Goal: Information Seeking & Learning: Find specific fact

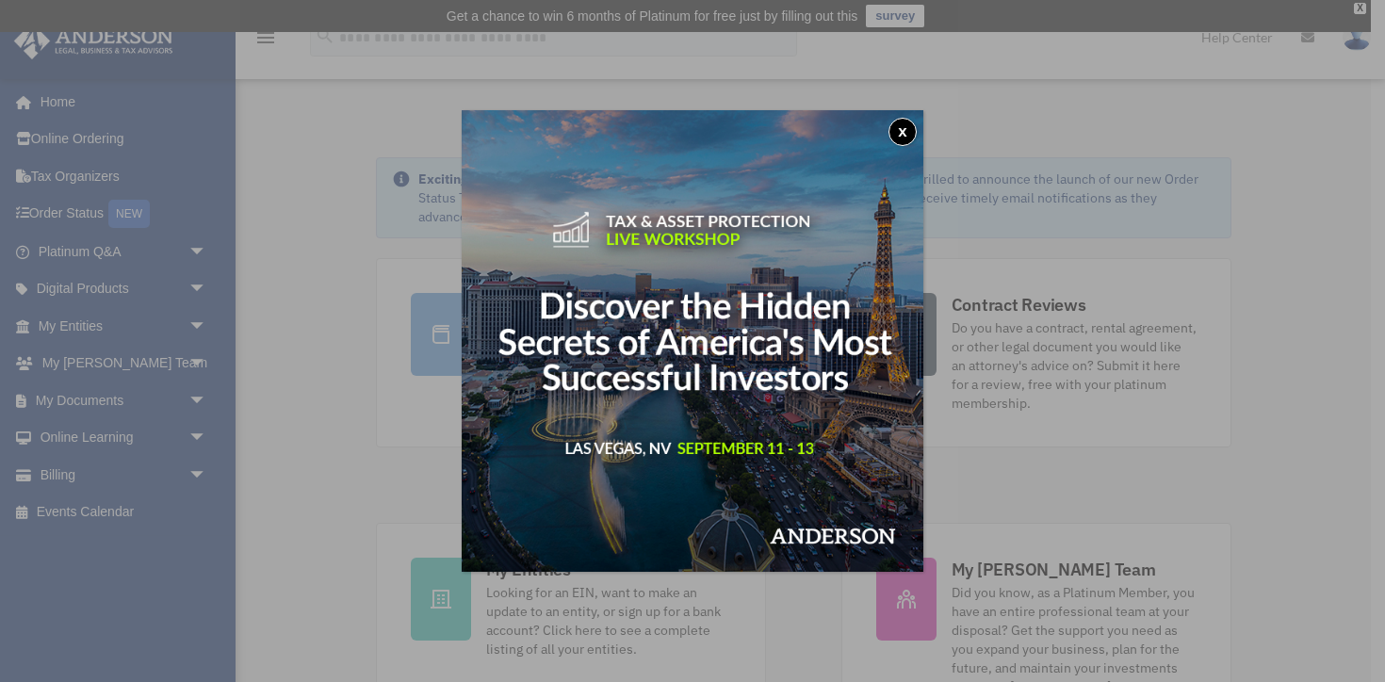
click at [907, 130] on button "x" at bounding box center [902, 132] width 28 height 28
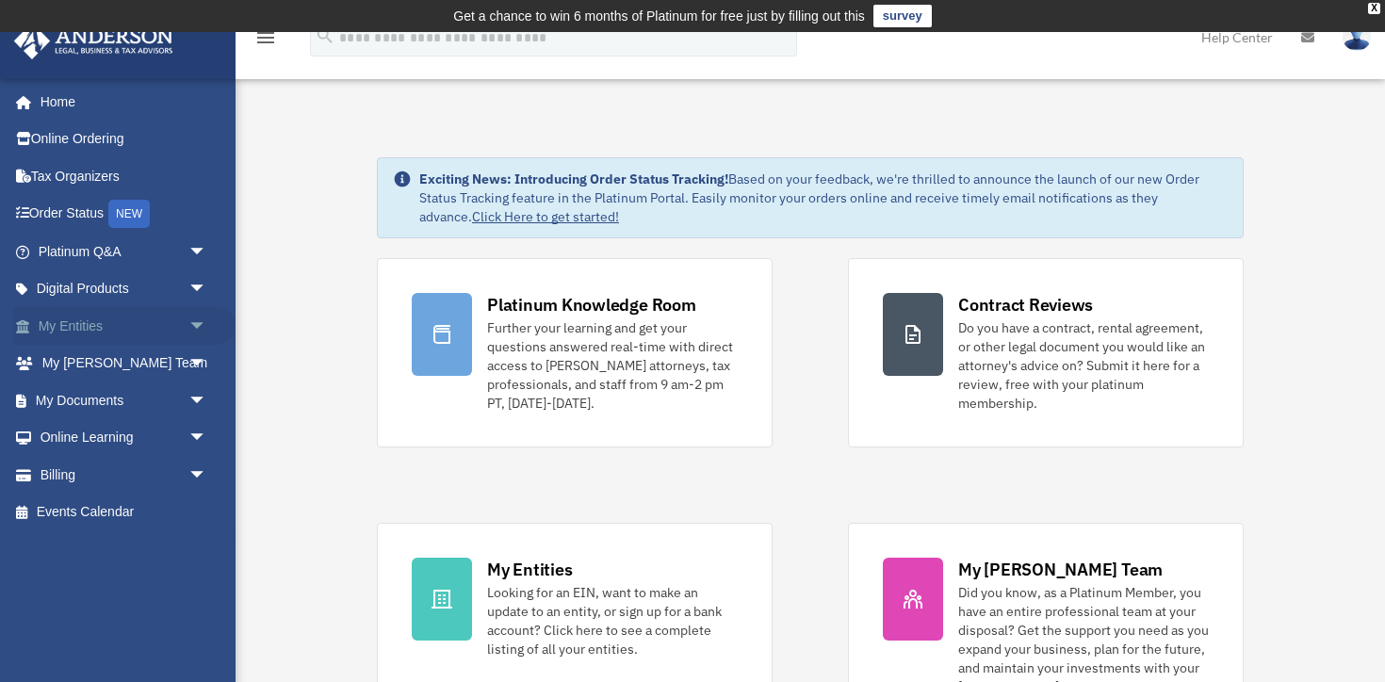
click at [104, 329] on link "My Entities arrow_drop_down" at bounding box center [124, 326] width 222 height 38
click at [197, 328] on span "arrow_drop_down" at bounding box center [207, 326] width 38 height 39
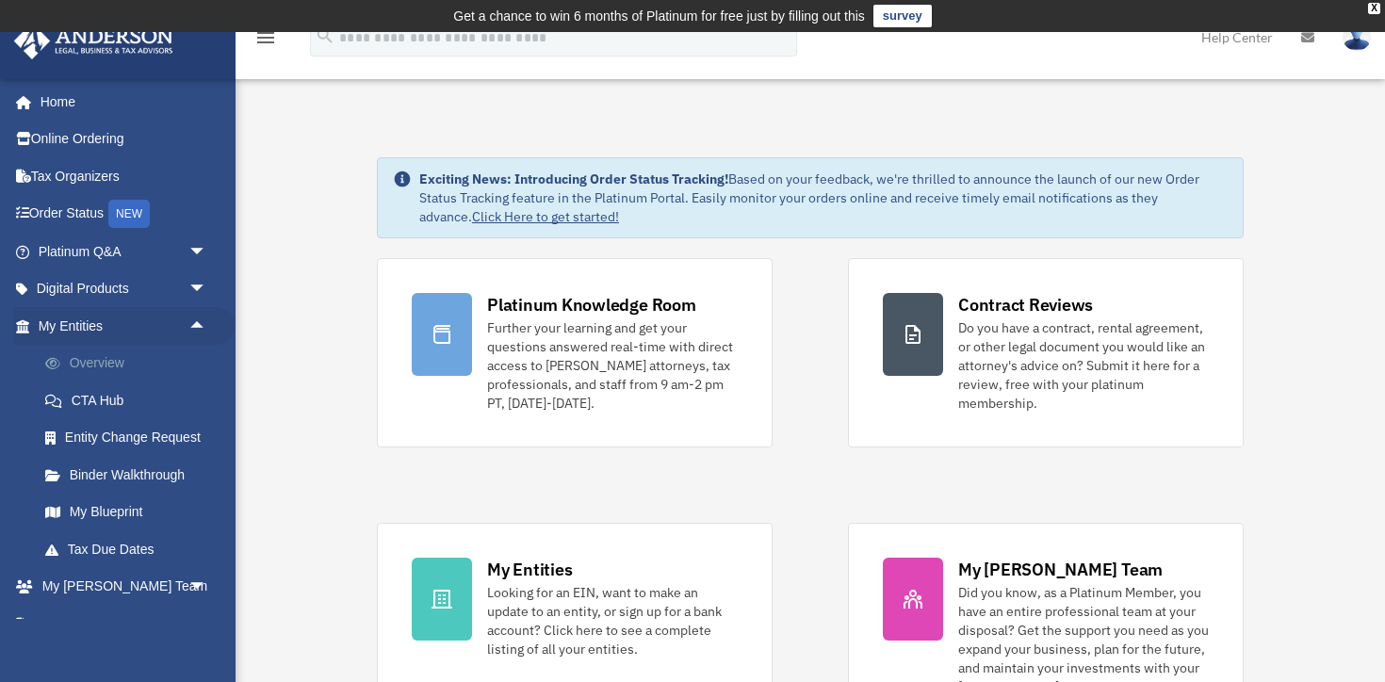
click at [155, 374] on link "Overview" at bounding box center [130, 364] width 209 height 38
click at [111, 365] on link "Overview" at bounding box center [130, 364] width 209 height 38
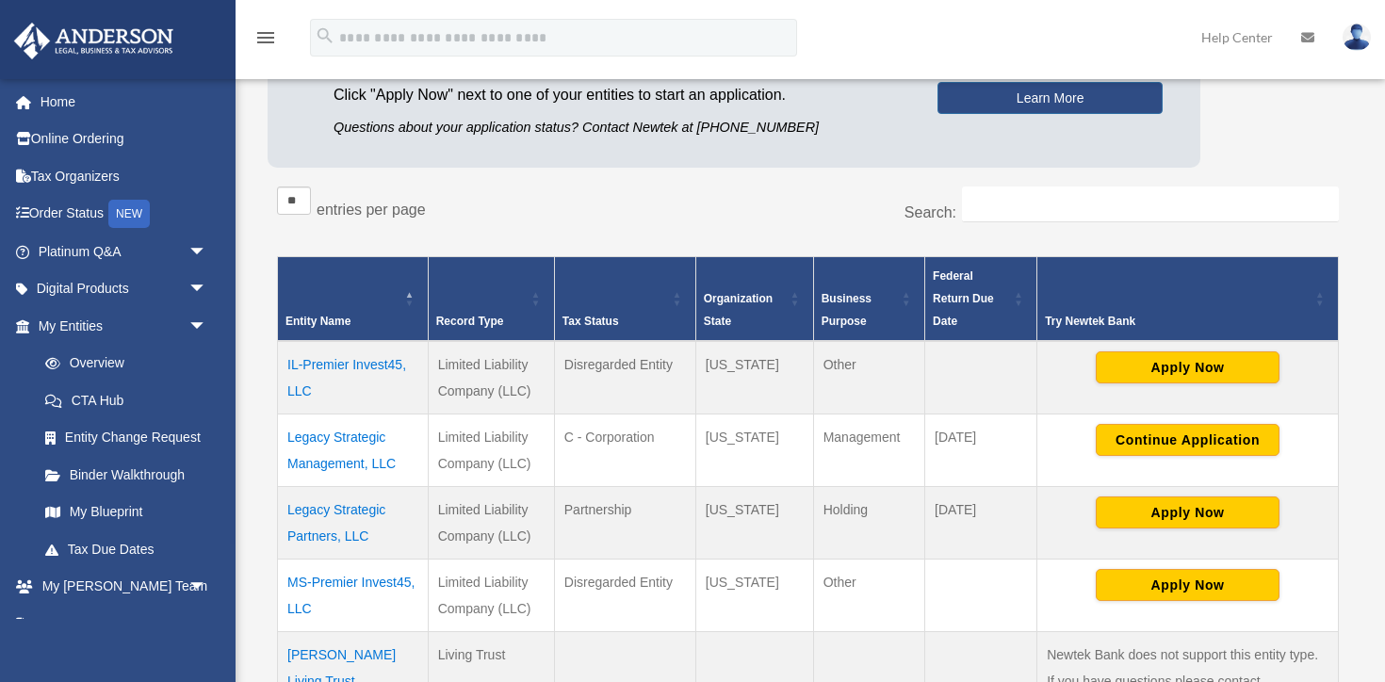
scroll to position [266, 0]
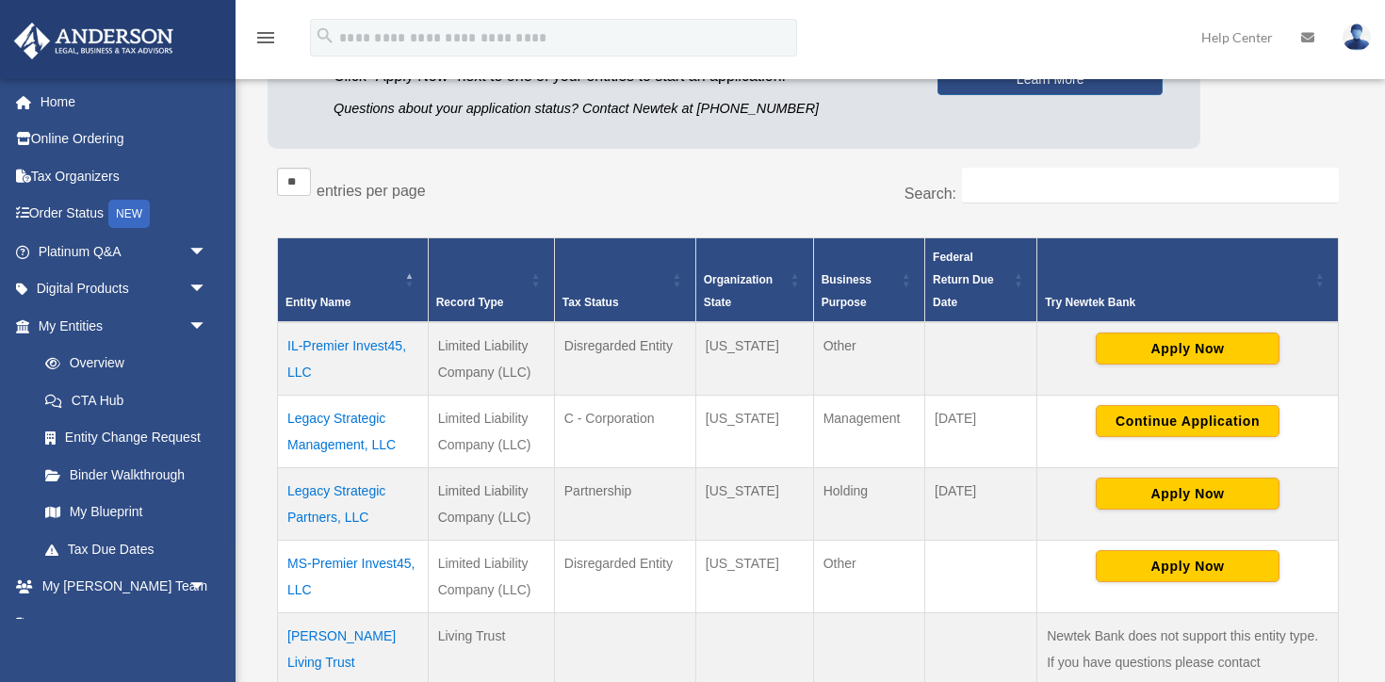
click at [339, 344] on td "IL-Premier Invest45, LLC" at bounding box center [353, 358] width 151 height 73
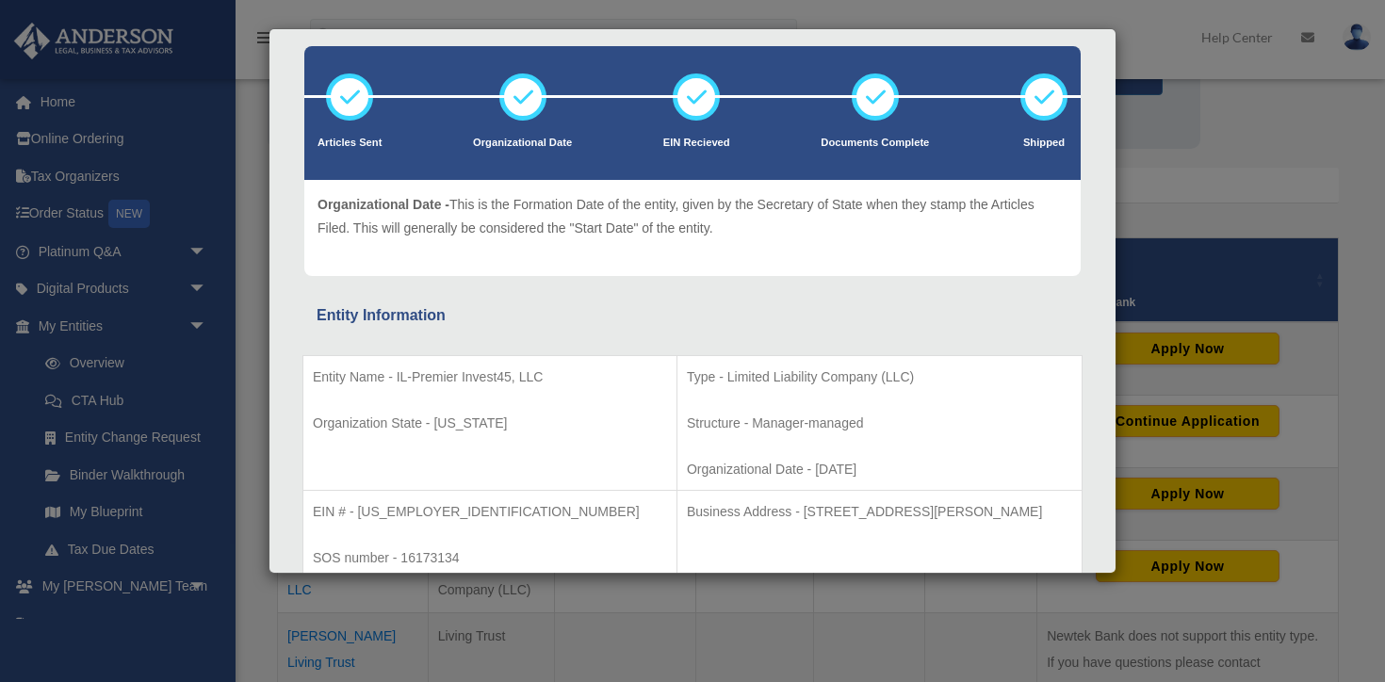
scroll to position [105, 0]
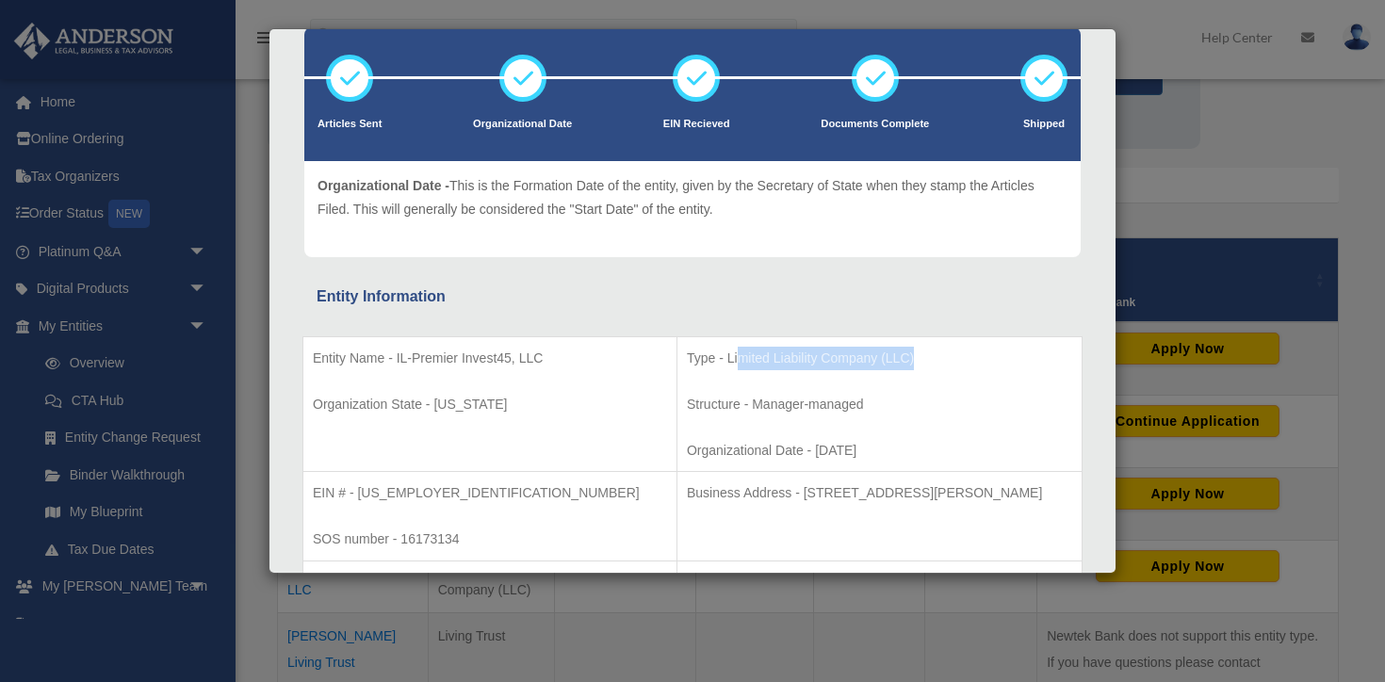
drag, startPoint x: 867, startPoint y: 365, endPoint x: 667, endPoint y: 365, distance: 199.7
click at [687, 365] on p "Type - Limited Liability Company (LLC)" at bounding box center [879, 359] width 385 height 24
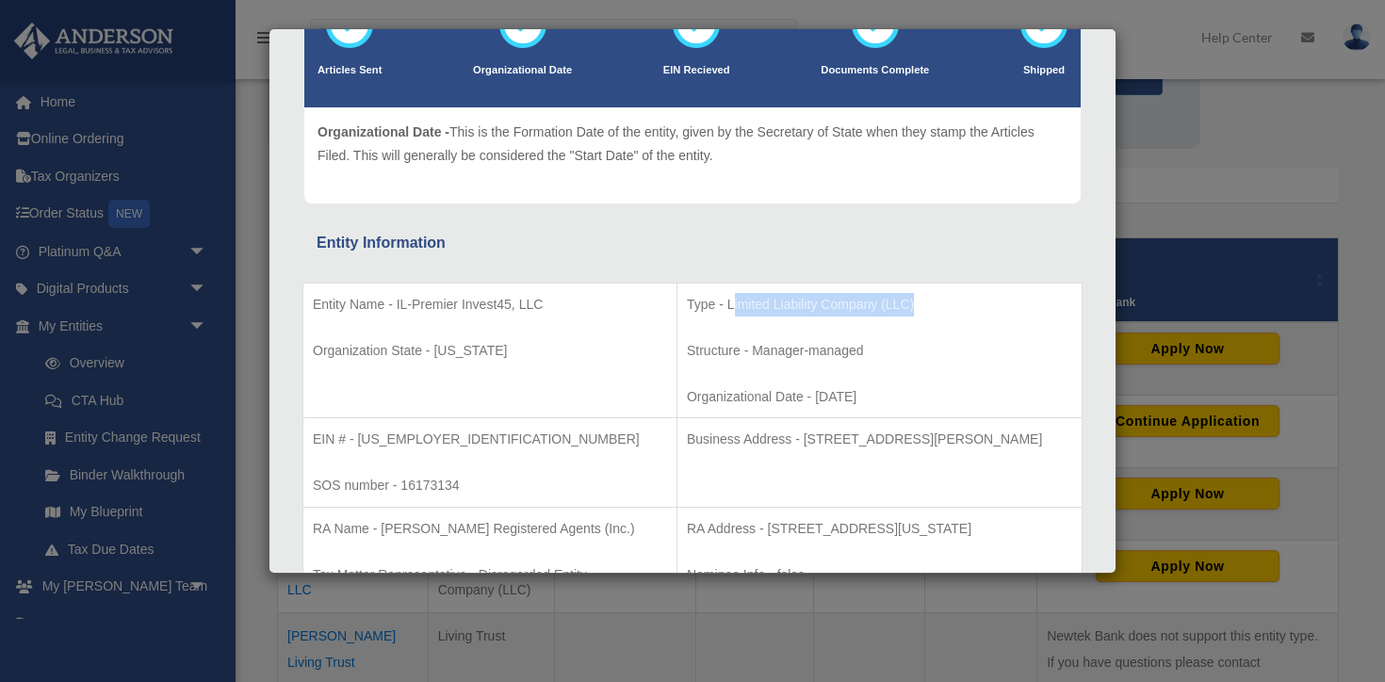
scroll to position [161, 0]
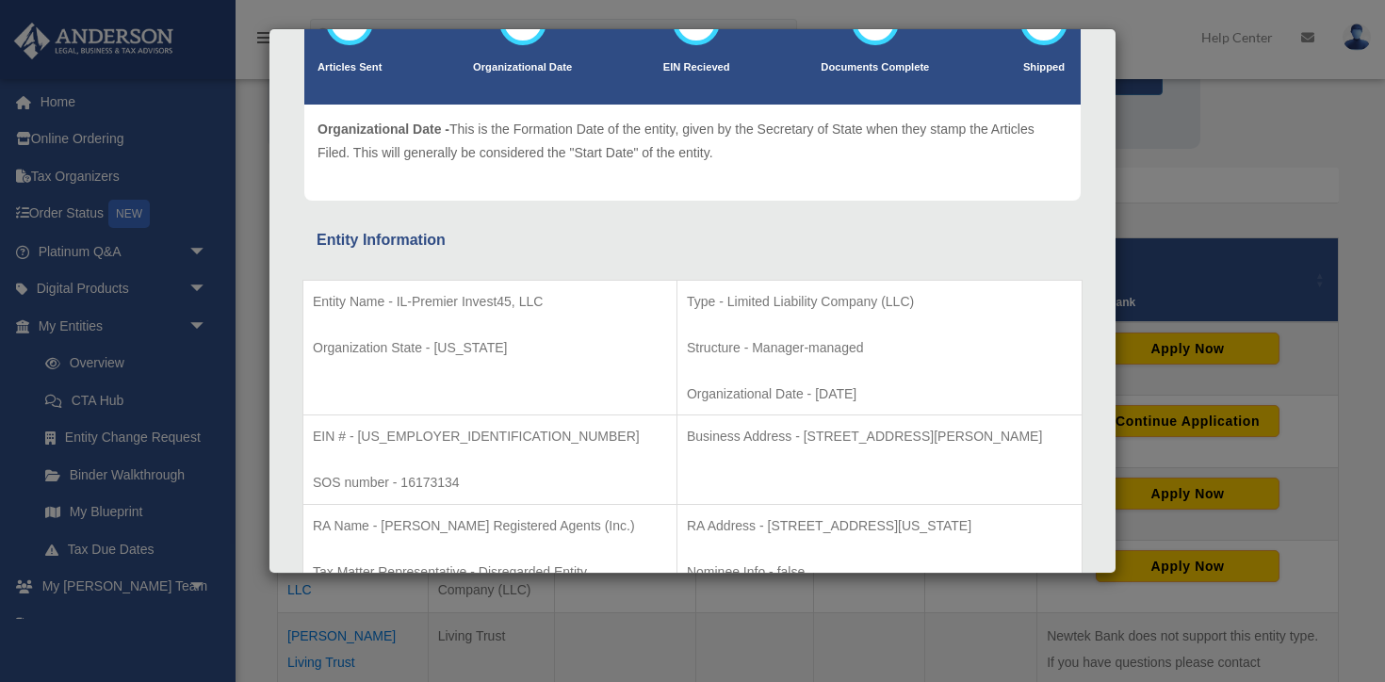
click at [558, 302] on p "Entity Name - IL-Premier Invest45, LLC" at bounding box center [490, 302] width 354 height 24
drag, startPoint x: 550, startPoint y: 298, endPoint x: 396, endPoint y: 302, distance: 154.5
click at [396, 302] on p "Entity Name - IL-Premier Invest45, LLC" at bounding box center [490, 302] width 354 height 24
copy p "IL-Premier Invest45, LLC"
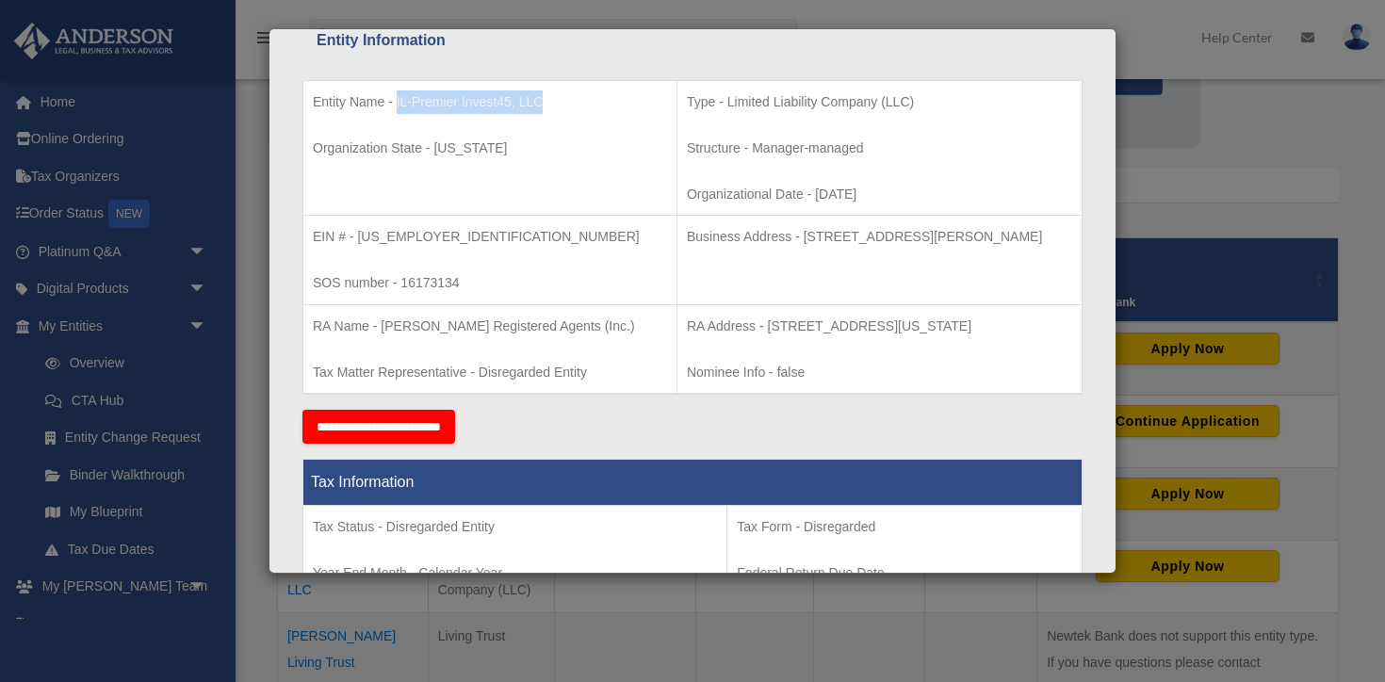
scroll to position [340, 0]
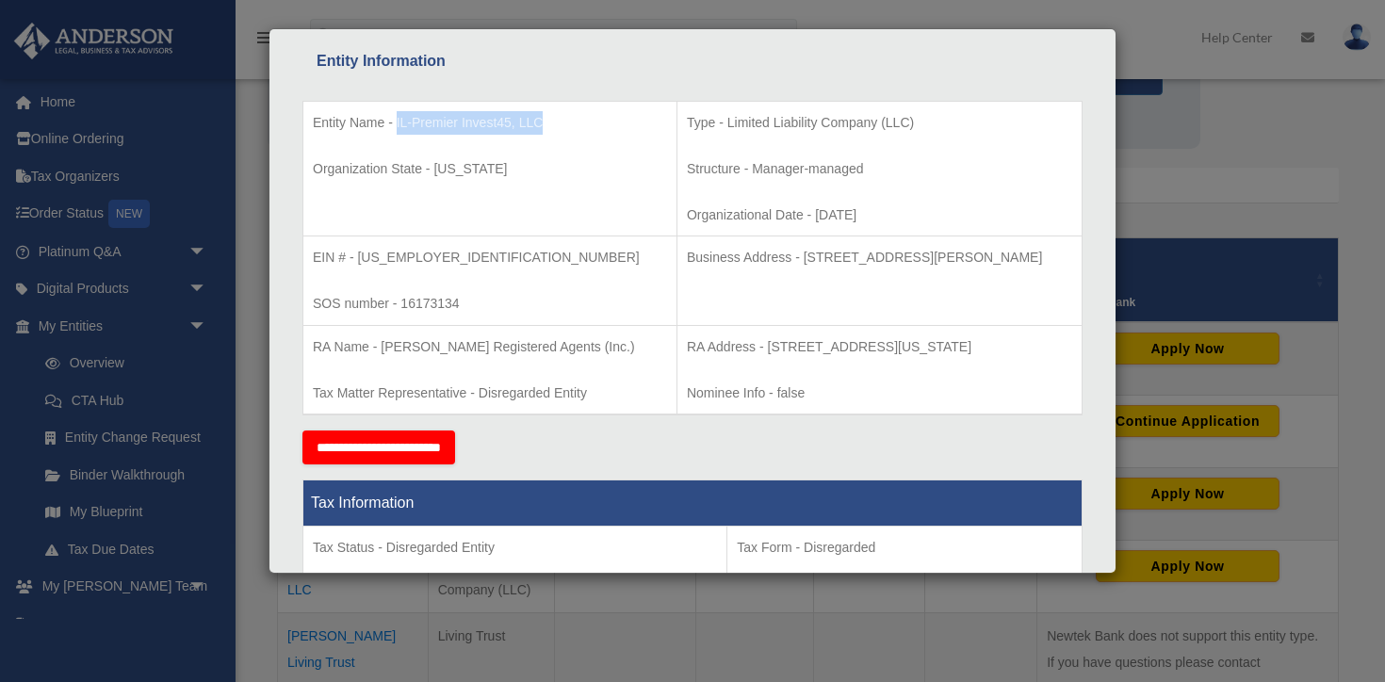
click at [733, 246] on p "Business Address - [STREET_ADDRESS][PERSON_NAME]" at bounding box center [879, 258] width 385 height 24
drag, startPoint x: 699, startPoint y: 348, endPoint x: 862, endPoint y: 354, distance: 163.1
click at [862, 354] on p "RA Address - [STREET_ADDRESS][US_STATE]" at bounding box center [879, 347] width 385 height 24
copy p "[STREET_ADDRESS][US_STATE]"
click at [900, 372] on td "RA Address - [STREET_ADDRESS][US_STATE] Nominee Info - false" at bounding box center [878, 369] width 405 height 89
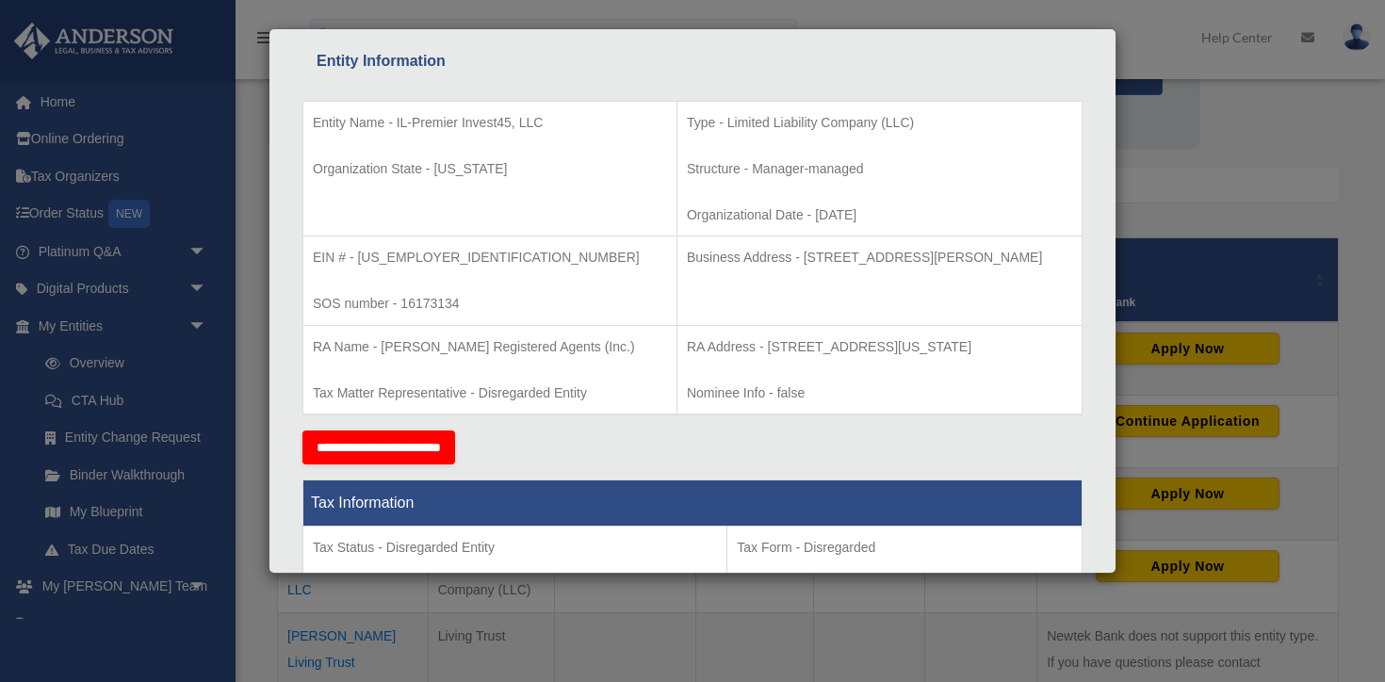
drag, startPoint x: 869, startPoint y: 349, endPoint x: 940, endPoint y: 349, distance: 70.7
click at [940, 349] on p "RA Address - [STREET_ADDRESS][US_STATE]" at bounding box center [879, 347] width 385 height 24
drag, startPoint x: 1015, startPoint y: 347, endPoint x: 1059, endPoint y: 351, distance: 43.6
click at [1059, 351] on p "RA Address - [STREET_ADDRESS][US_STATE]" at bounding box center [879, 347] width 385 height 24
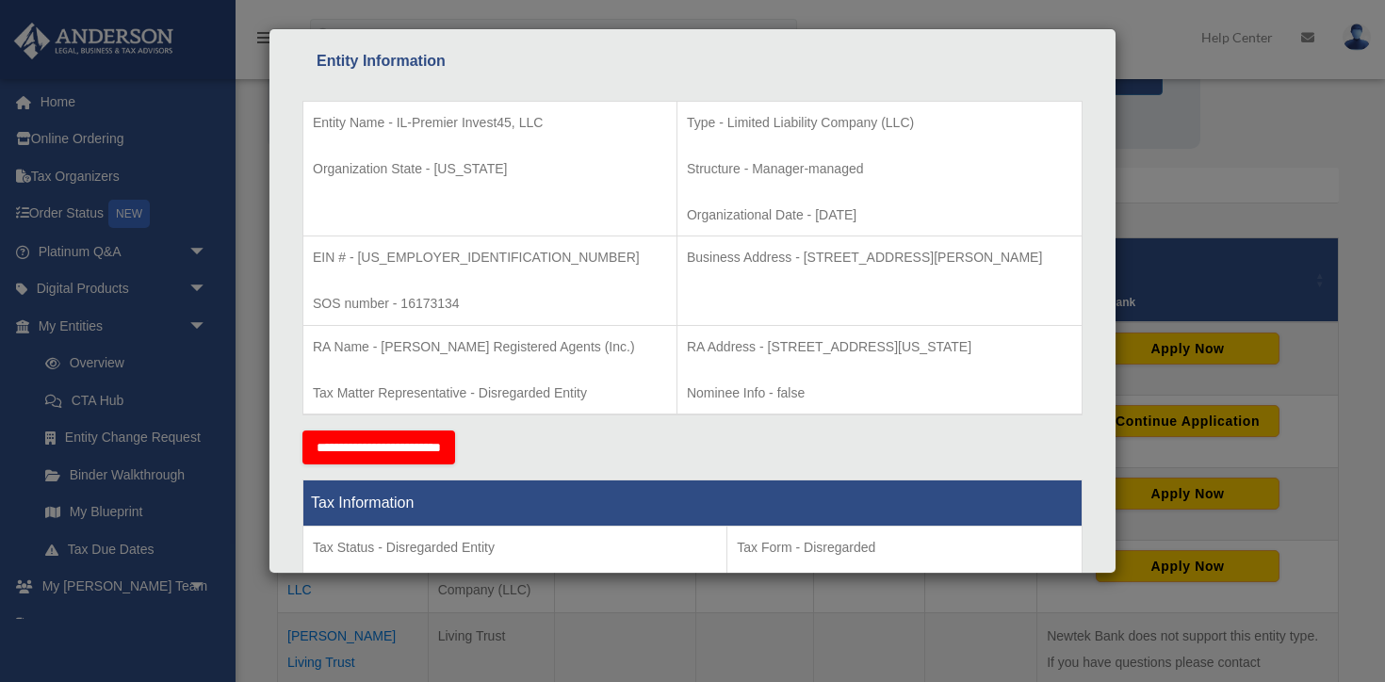
copy p "60601"
click at [1004, 343] on p "RA Address - [STREET_ADDRESS][US_STATE]" at bounding box center [879, 347] width 385 height 24
drag, startPoint x: 939, startPoint y: 347, endPoint x: 699, endPoint y: 339, distance: 240.3
click at [699, 339] on p "RA Address - [STREET_ADDRESS][US_STATE]" at bounding box center [879, 347] width 385 height 24
copy p "[STREET_ADDRESS][US_STATE]"
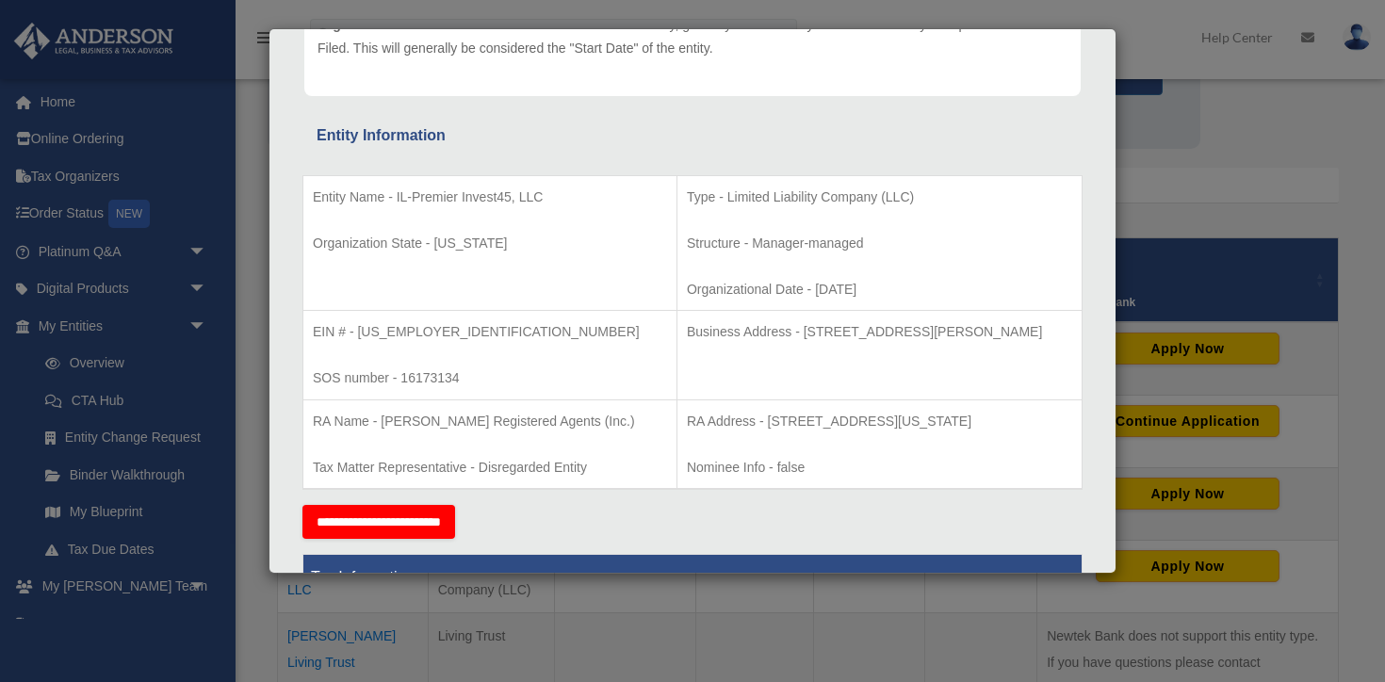
scroll to position [262, 0]
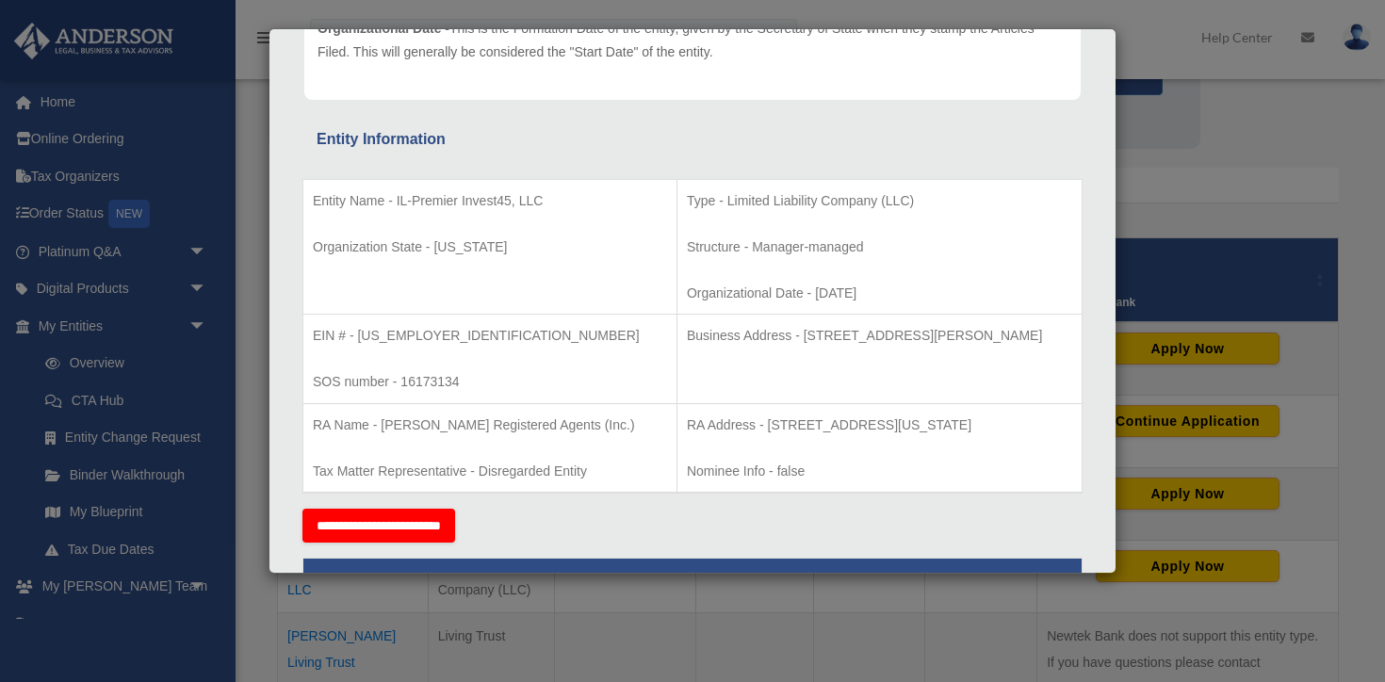
click at [765, 372] on td "Business Address - [STREET_ADDRESS][PERSON_NAME]" at bounding box center [878, 359] width 405 height 89
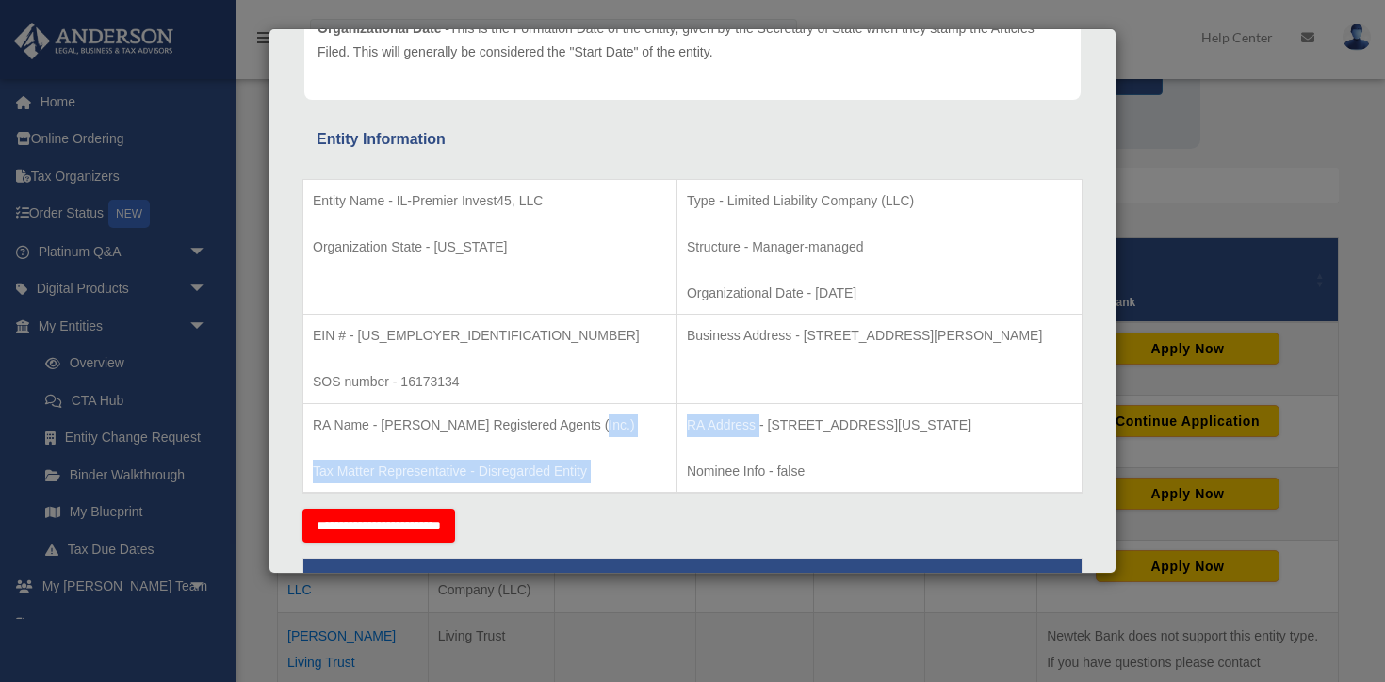
drag, startPoint x: 608, startPoint y: 419, endPoint x: 690, endPoint y: 415, distance: 83.0
click at [691, 416] on tr "RA Name - [PERSON_NAME] Registered Agents (Inc.) Tax Matter Representative - Di…" at bounding box center [692, 447] width 779 height 89
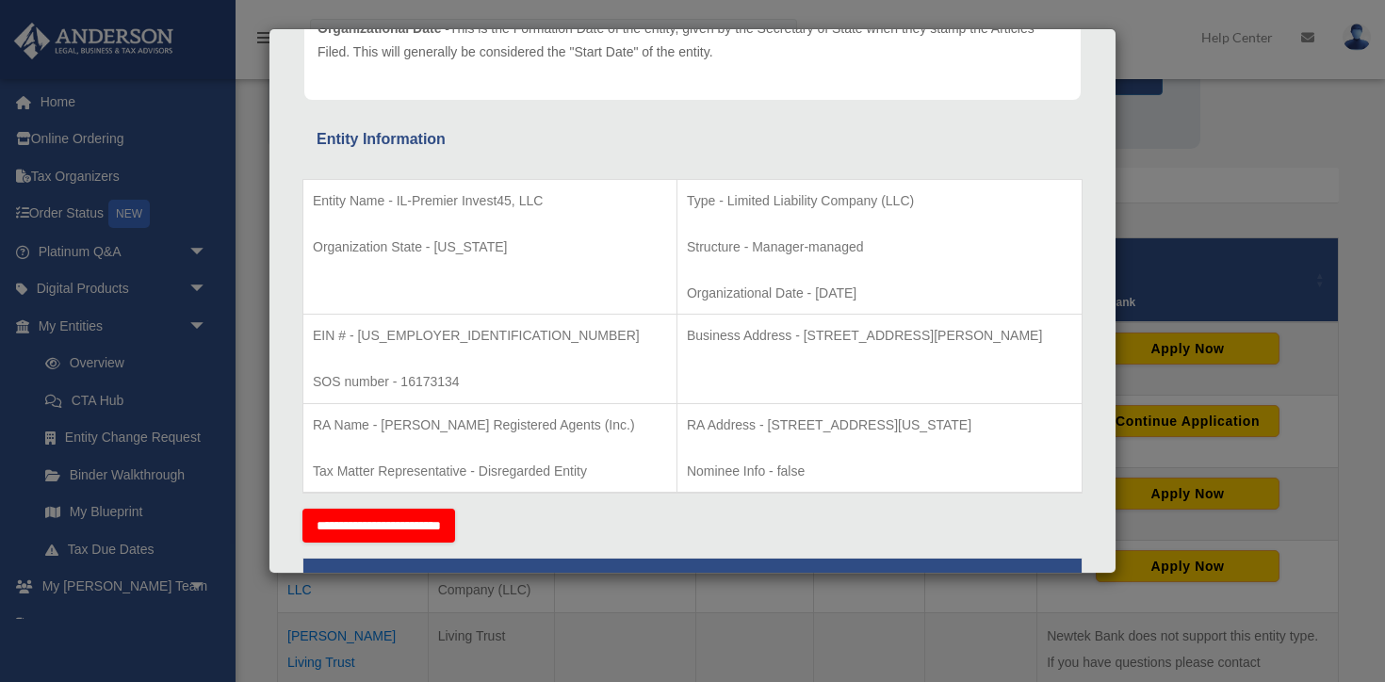
click at [734, 474] on p "Nominee Info - false" at bounding box center [879, 472] width 385 height 24
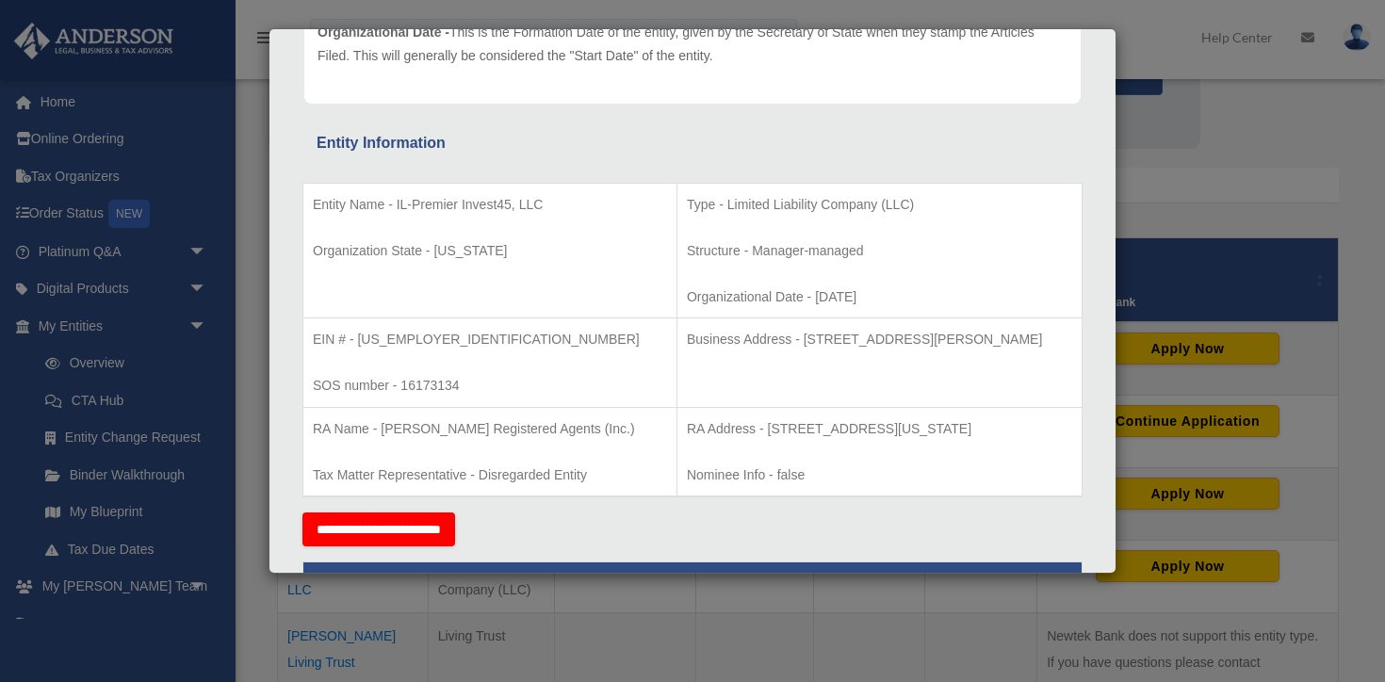
scroll to position [256, 0]
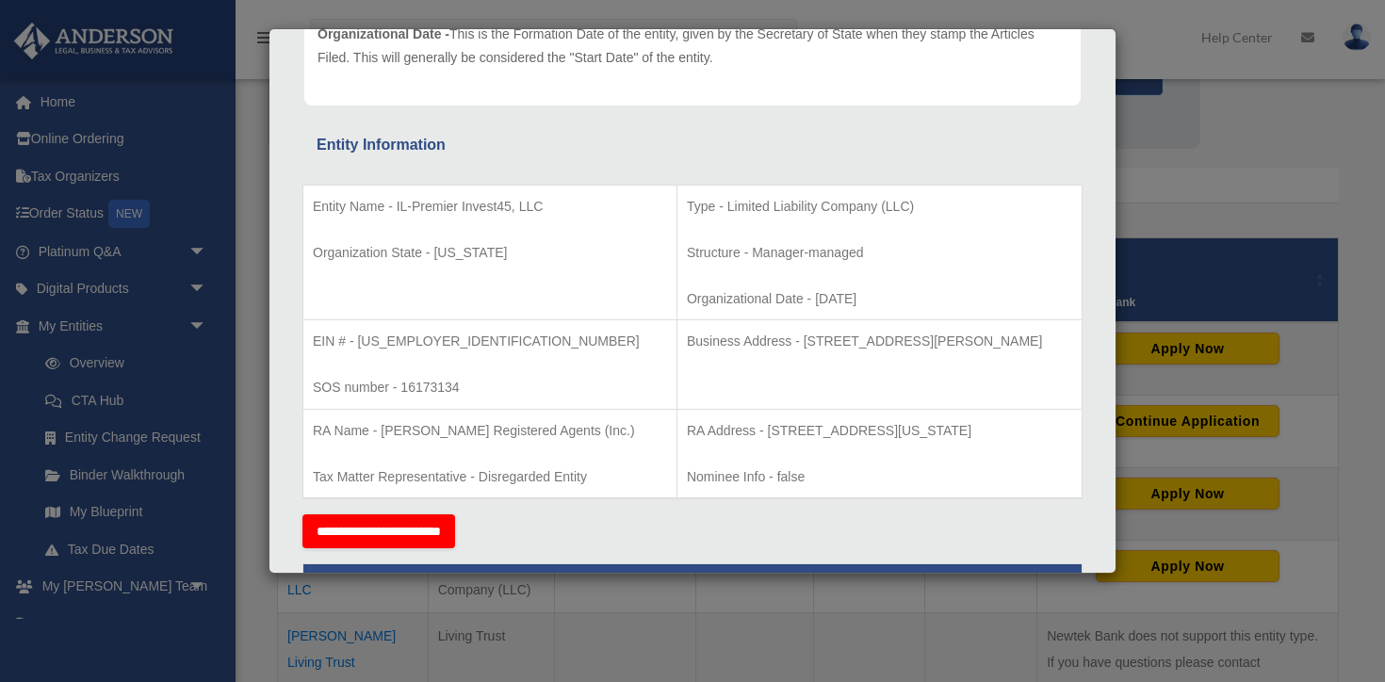
drag, startPoint x: 622, startPoint y: 435, endPoint x: 986, endPoint y: 429, distance: 364.6
click at [986, 429] on p "RA Address - [STREET_ADDRESS][US_STATE]" at bounding box center [879, 431] width 385 height 24
